Goal: Information Seeking & Learning: Learn about a topic

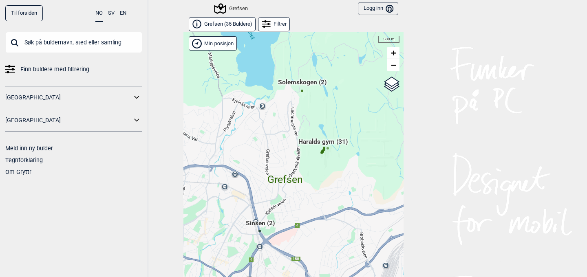
click at [93, 38] on input "text" at bounding box center [73, 42] width 137 height 21
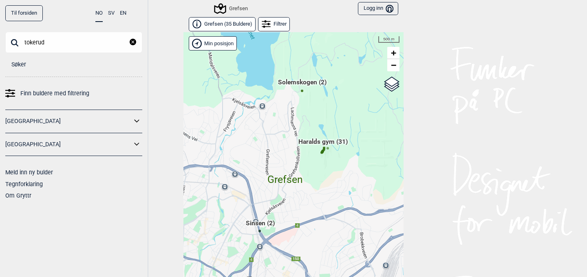
type input "tokerud"
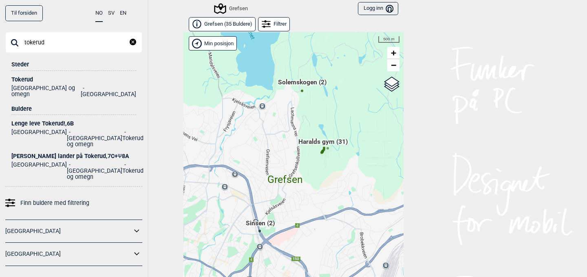
click at [26, 80] on div "Tokerud" at bounding box center [73, 80] width 125 height 6
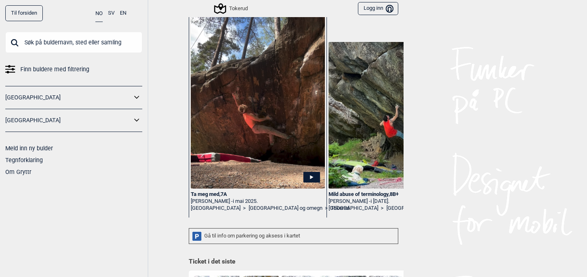
scroll to position [43, 0]
click at [296, 129] on img at bounding box center [258, 95] width 134 height 185
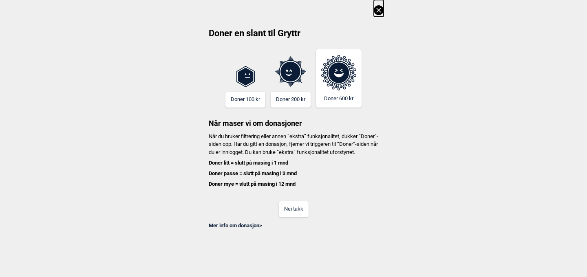
click at [295, 216] on button "Nei takk" at bounding box center [294, 209] width 30 height 16
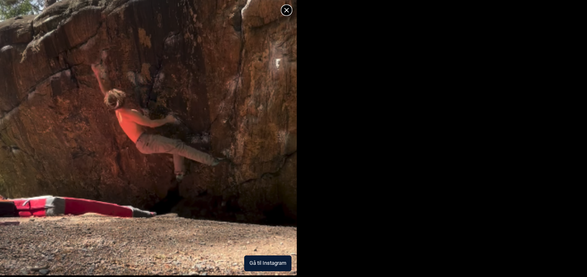
click at [270, 265] on button "Gå til Instagram" at bounding box center [267, 264] width 47 height 16
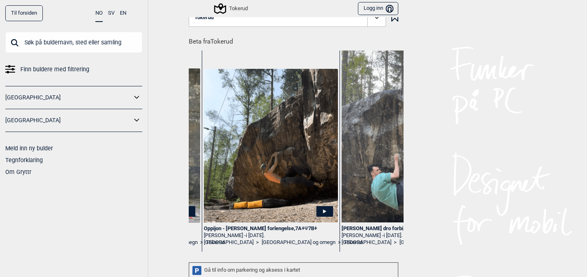
scroll to position [0, 1090]
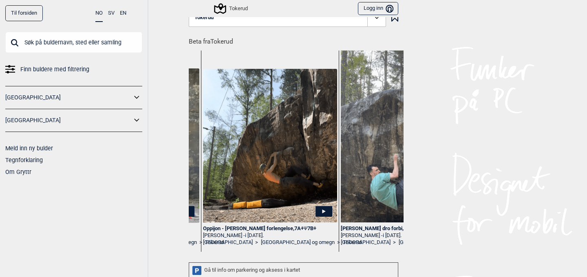
click at [328, 212] on icon at bounding box center [323, 211] width 17 height 11
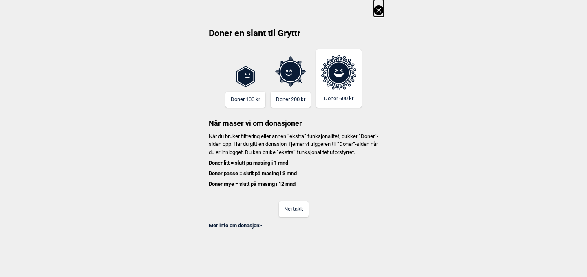
click at [290, 214] on button "Nei takk" at bounding box center [294, 209] width 30 height 16
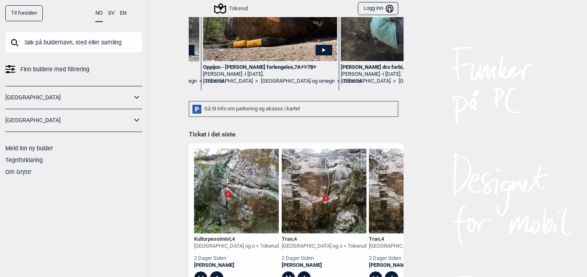
scroll to position [170, 0]
click at [286, 106] on div "Gå til info om parkering og aksess i kartet" at bounding box center [294, 109] width 210 height 16
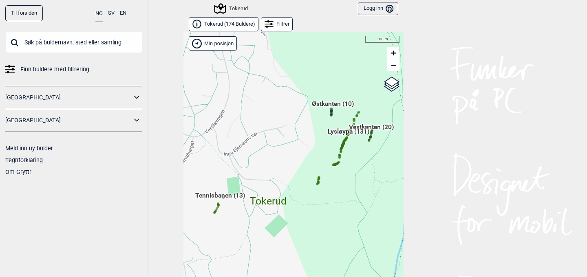
click at [215, 212] on div "Hallingdal Gol Ål Stange Kolomoen [GEOGRAPHIC_DATA] [GEOGRAPHIC_DATA][PERSON_NA…" at bounding box center [293, 161] width 220 height 258
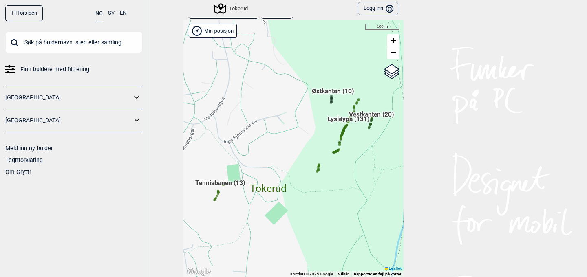
click at [217, 197] on icon at bounding box center [216, 198] width 4 height 4
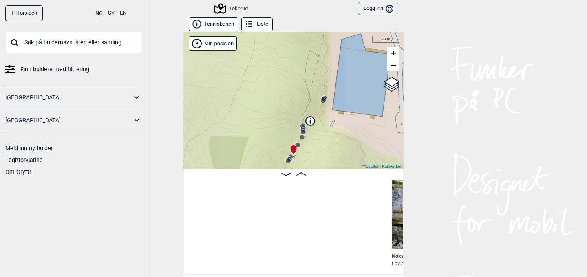
scroll to position [0, 276]
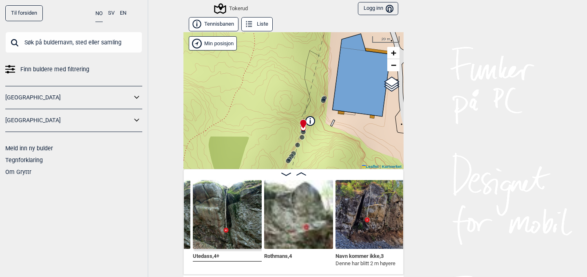
scroll to position [0, 701]
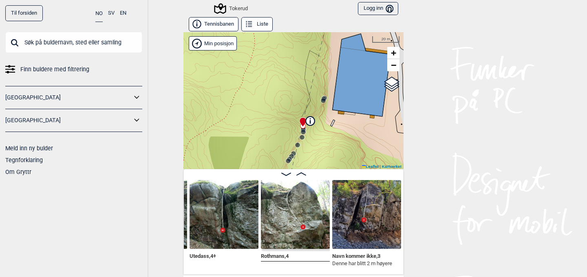
drag, startPoint x: 345, startPoint y: 124, endPoint x: 243, endPoint y: 135, distance: 102.9
click at [256, 135] on div "Tokerud Min posisjon 20 m + − Kartverket OpenStreetMap Google satellite Leaflet…" at bounding box center [293, 100] width 220 height 137
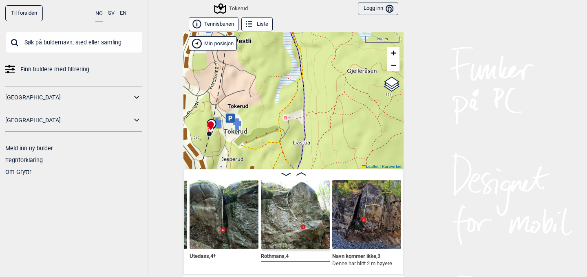
drag, startPoint x: 291, startPoint y: 137, endPoint x: 221, endPoint y: 126, distance: 70.6
click at [222, 126] on div "Tokerud Min posisjon 200 m + − Kartverket OpenStreetMap Google satellite Leafle…" at bounding box center [293, 100] width 220 height 137
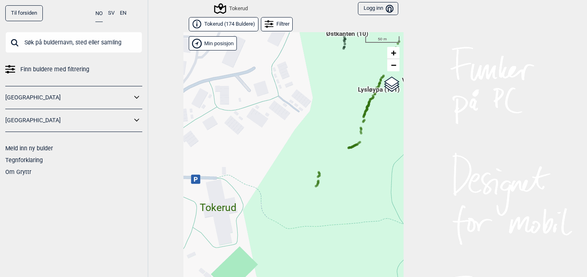
click at [318, 182] on div "Hallingdal Gol Ål Stange Kolomoen [GEOGRAPHIC_DATA] [GEOGRAPHIC_DATA][PERSON_NA…" at bounding box center [293, 161] width 220 height 258
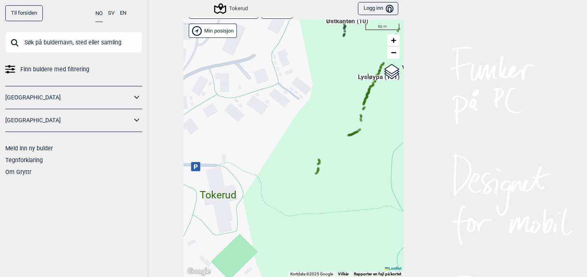
click at [318, 169] on icon at bounding box center [318, 171] width 4 height 4
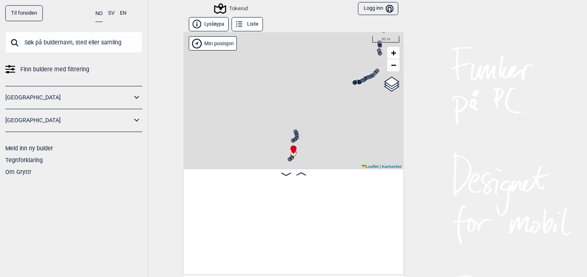
scroll to position [0, 276]
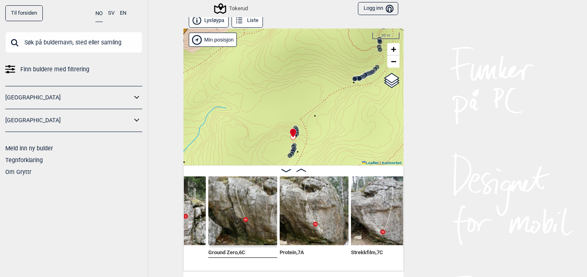
scroll to position [6, 0]
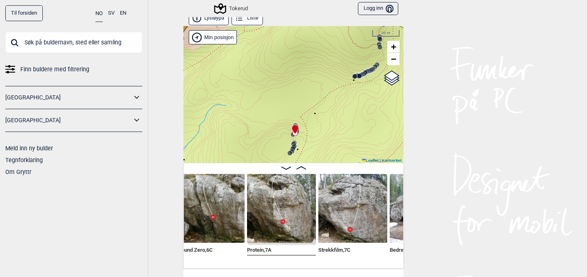
scroll to position [0, 644]
click at [288, 223] on img at bounding box center [281, 208] width 69 height 69
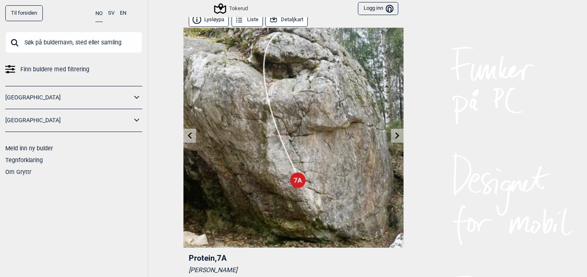
scroll to position [2, 0]
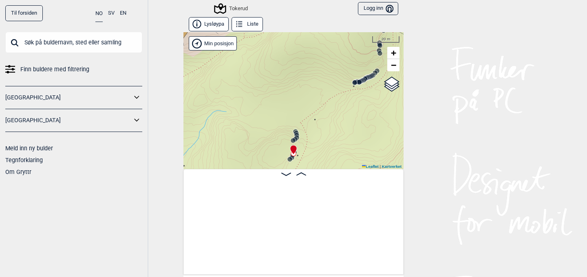
scroll to position [0, 276]
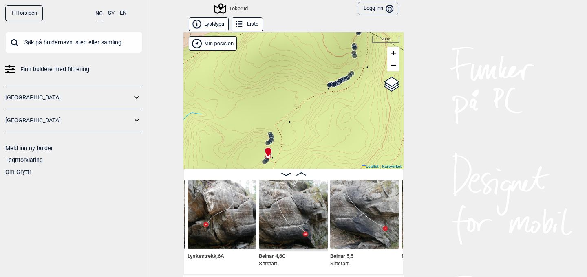
drag, startPoint x: 357, startPoint y: 139, endPoint x: 259, endPoint y: 176, distance: 104.9
click at [260, 176] on div "Lysløypa Liste Tokerud" at bounding box center [293, 146] width 220 height 258
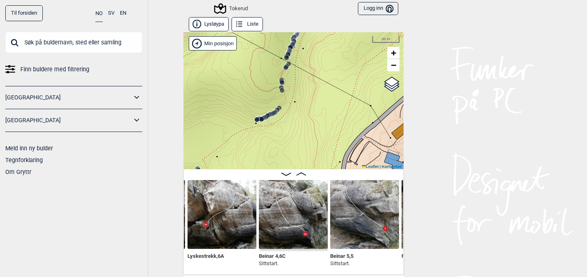
click at [259, 119] on icon at bounding box center [257, 120] width 7 height 7
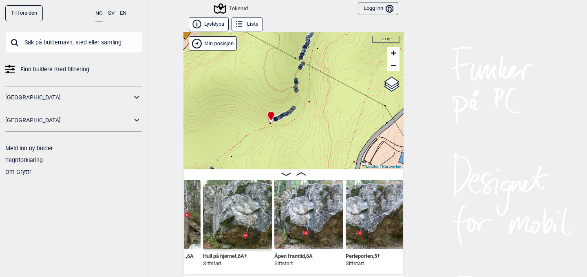
scroll to position [0, 1033]
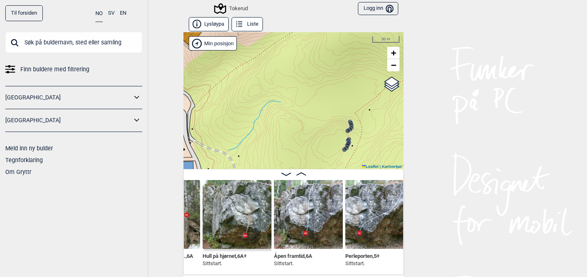
drag, startPoint x: 234, startPoint y: 94, endPoint x: 383, endPoint y: 67, distance: 150.8
click at [391, 64] on div "Tokerud" at bounding box center [293, 100] width 220 height 137
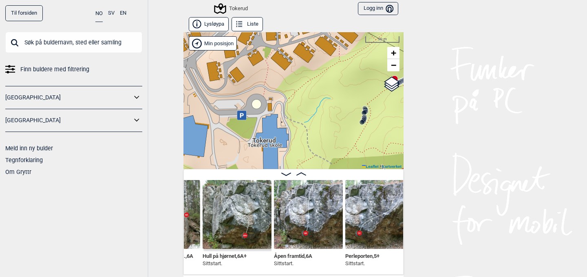
click at [240, 116] on icon at bounding box center [242, 115] width 4 height 4
